Goal: Transaction & Acquisition: Obtain resource

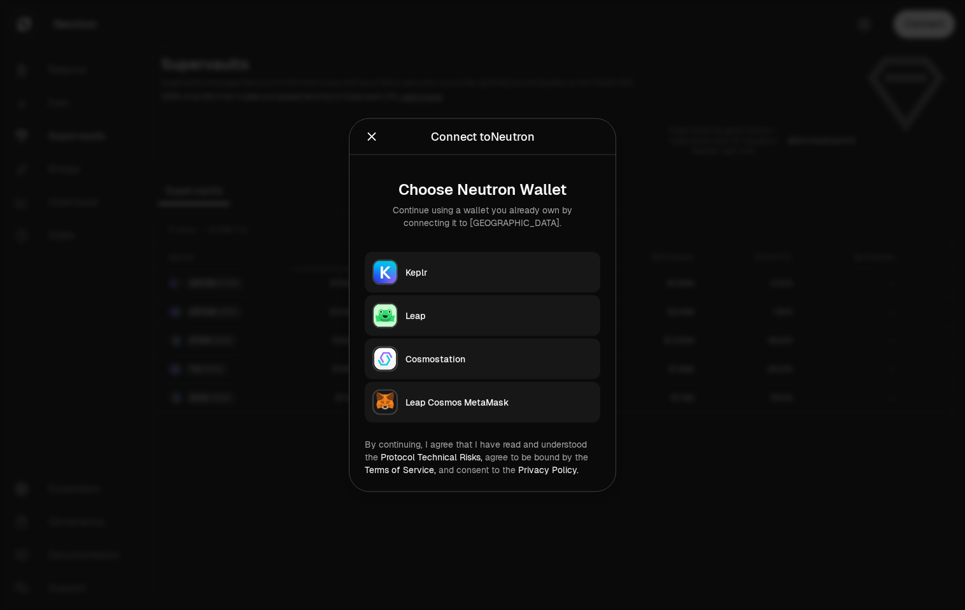
click at [436, 274] on div "Keplr" at bounding box center [498, 272] width 187 height 13
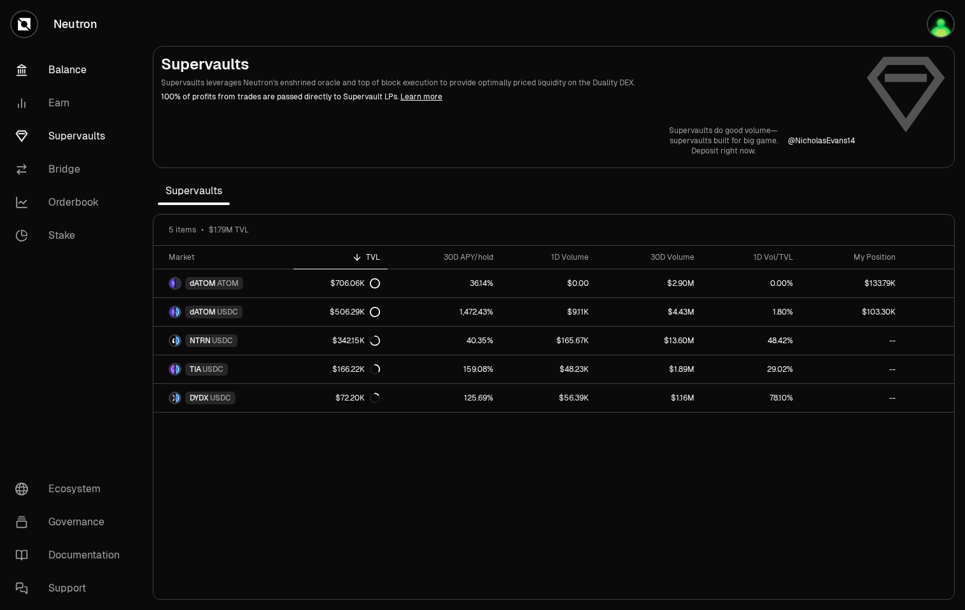
click at [69, 80] on link "Balance" at bounding box center [71, 69] width 132 height 33
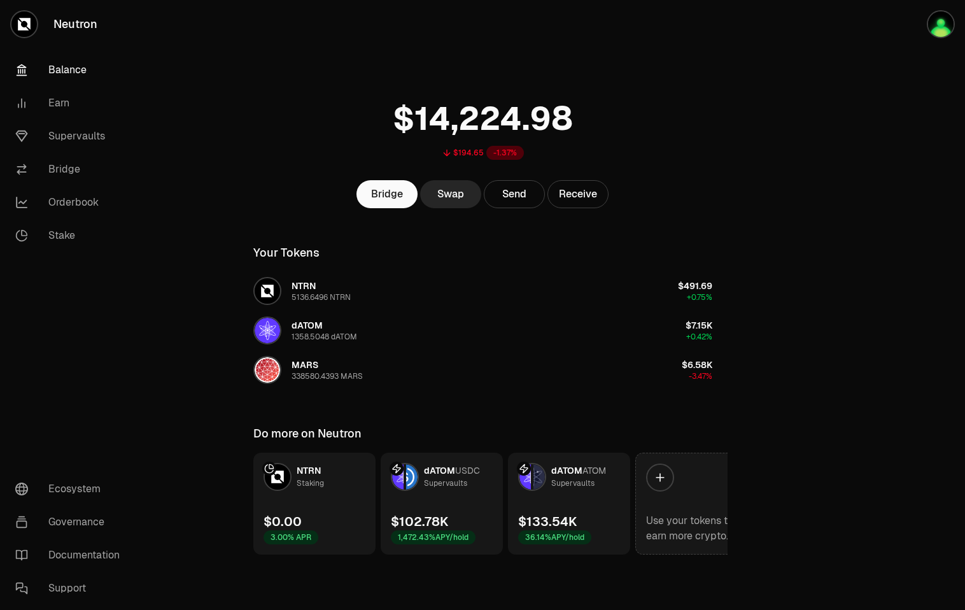
click at [664, 474] on icon at bounding box center [659, 477] width 13 height 13
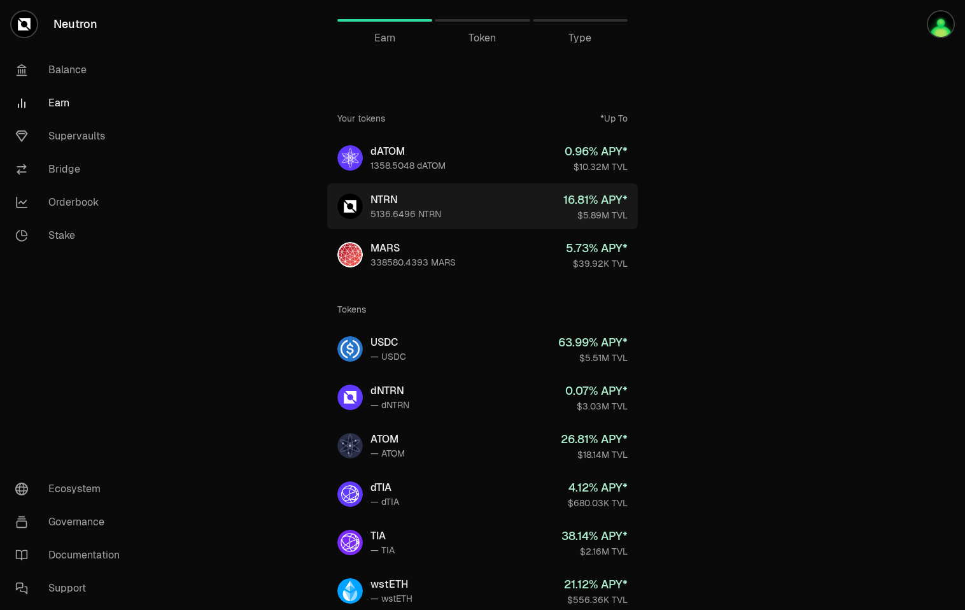
click at [432, 204] on div "NTRN" at bounding box center [405, 199] width 71 height 15
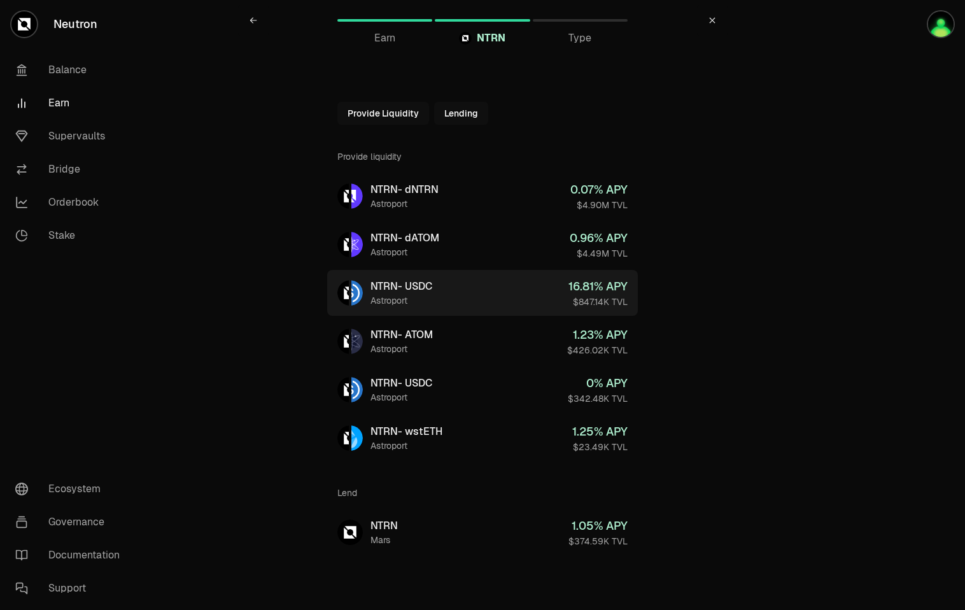
click at [420, 290] on div "NTRN - USDC" at bounding box center [401, 286] width 62 height 15
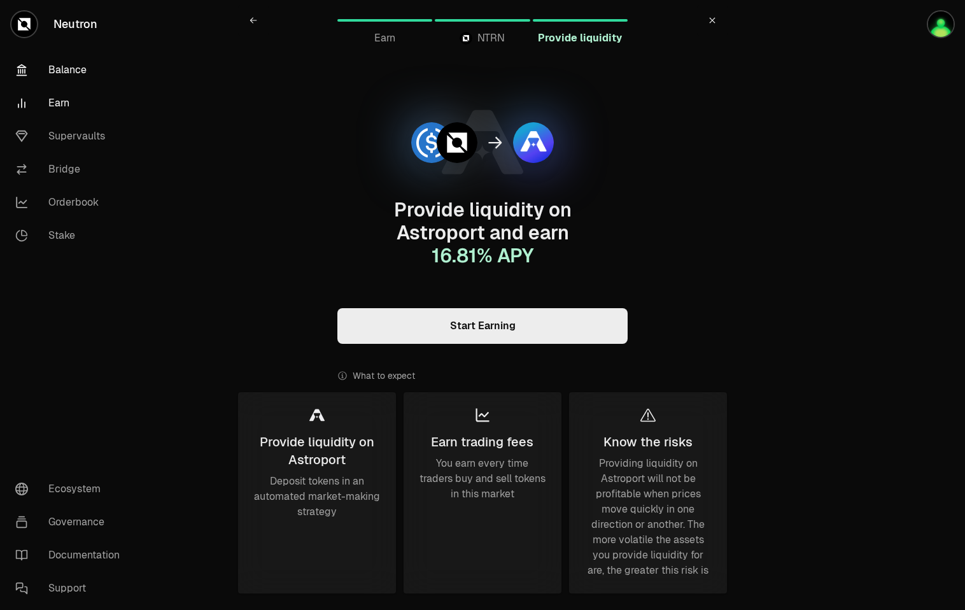
click at [67, 74] on link "Balance" at bounding box center [71, 69] width 132 height 33
